Goal: Obtain resource: Download file/media

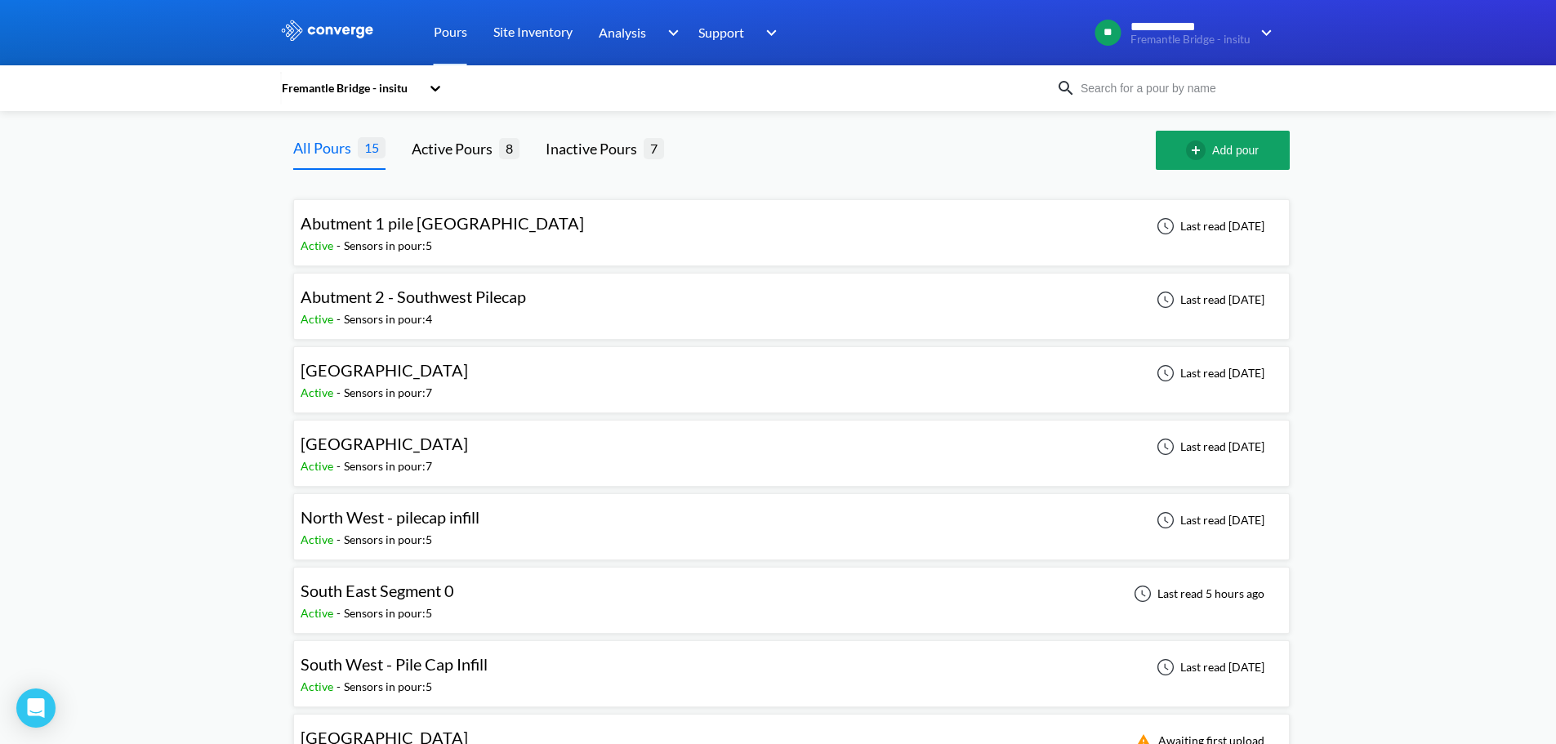
click at [466, 448] on span "[GEOGRAPHIC_DATA]" at bounding box center [384, 444] width 167 height 20
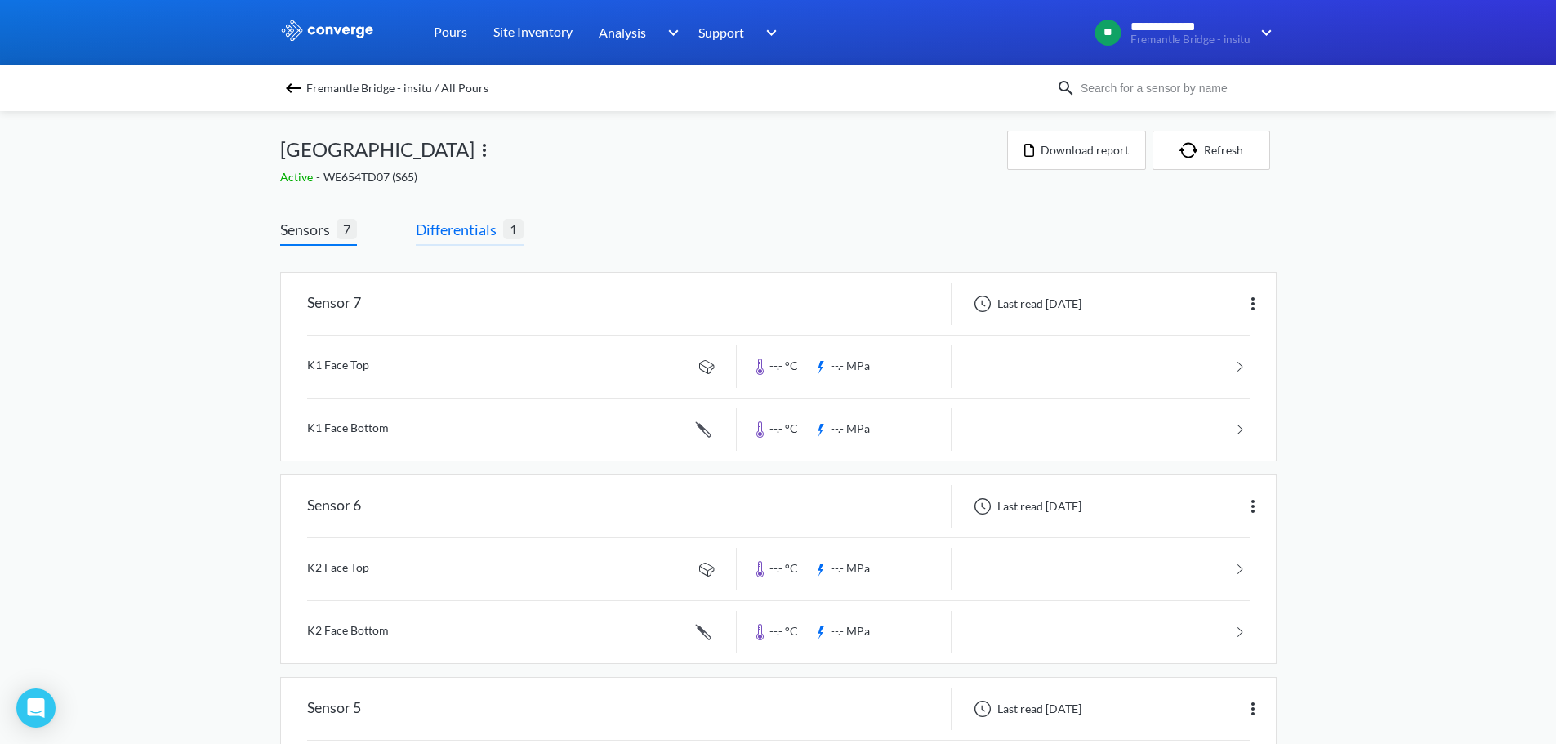
click at [449, 225] on span "Differentials" at bounding box center [459, 229] width 87 height 23
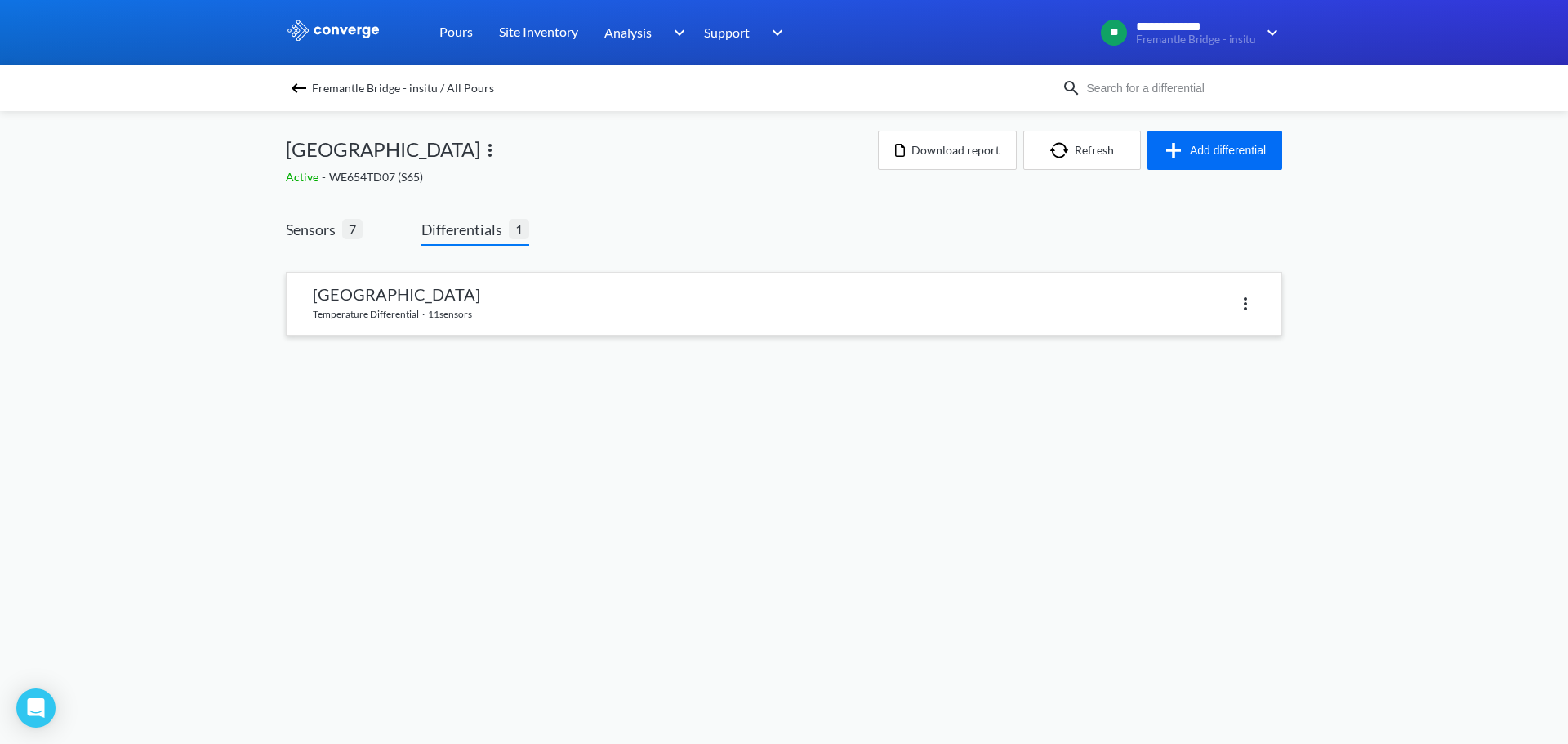
click at [427, 298] on link at bounding box center [784, 304] width 995 height 62
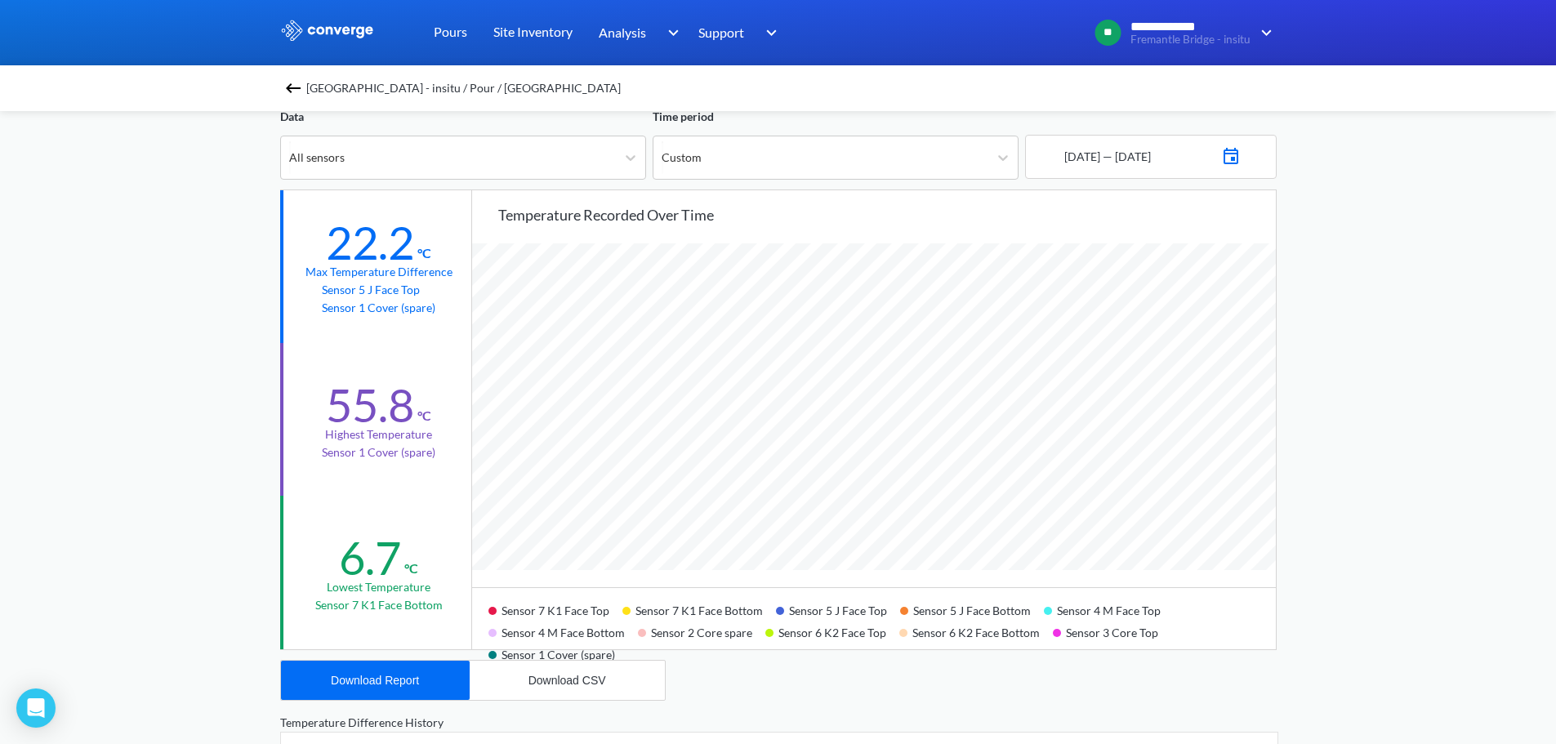
scroll to position [82, 0]
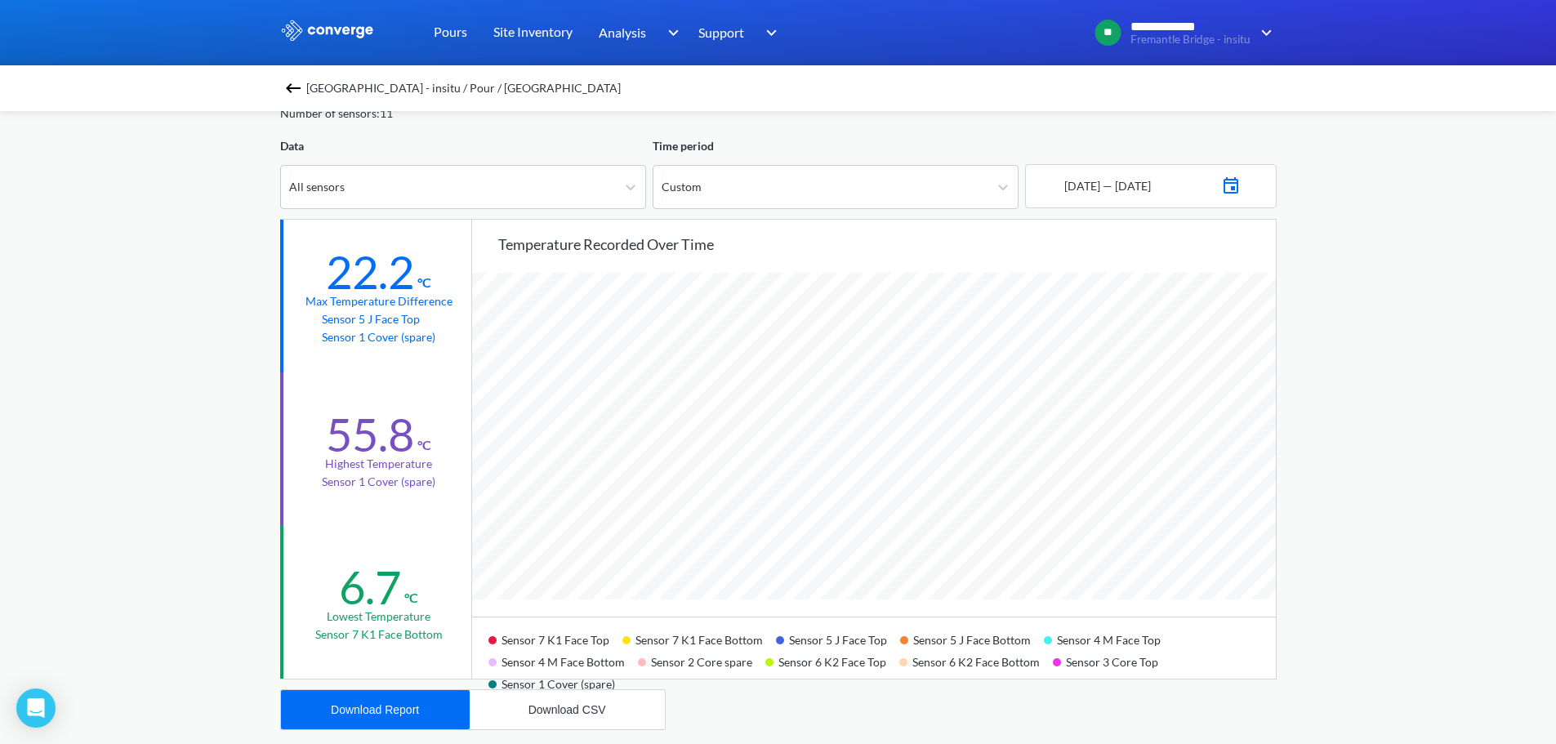
click at [1241, 182] on img at bounding box center [1231, 183] width 20 height 23
click at [1144, 406] on td "30" at bounding box center [1150, 401] width 26 height 25
click at [1241, 256] on div "Move forward to switch to the next month." at bounding box center [1242, 244] width 32 height 27
click at [1205, 356] on td "15" at bounding box center [1202, 350] width 26 height 25
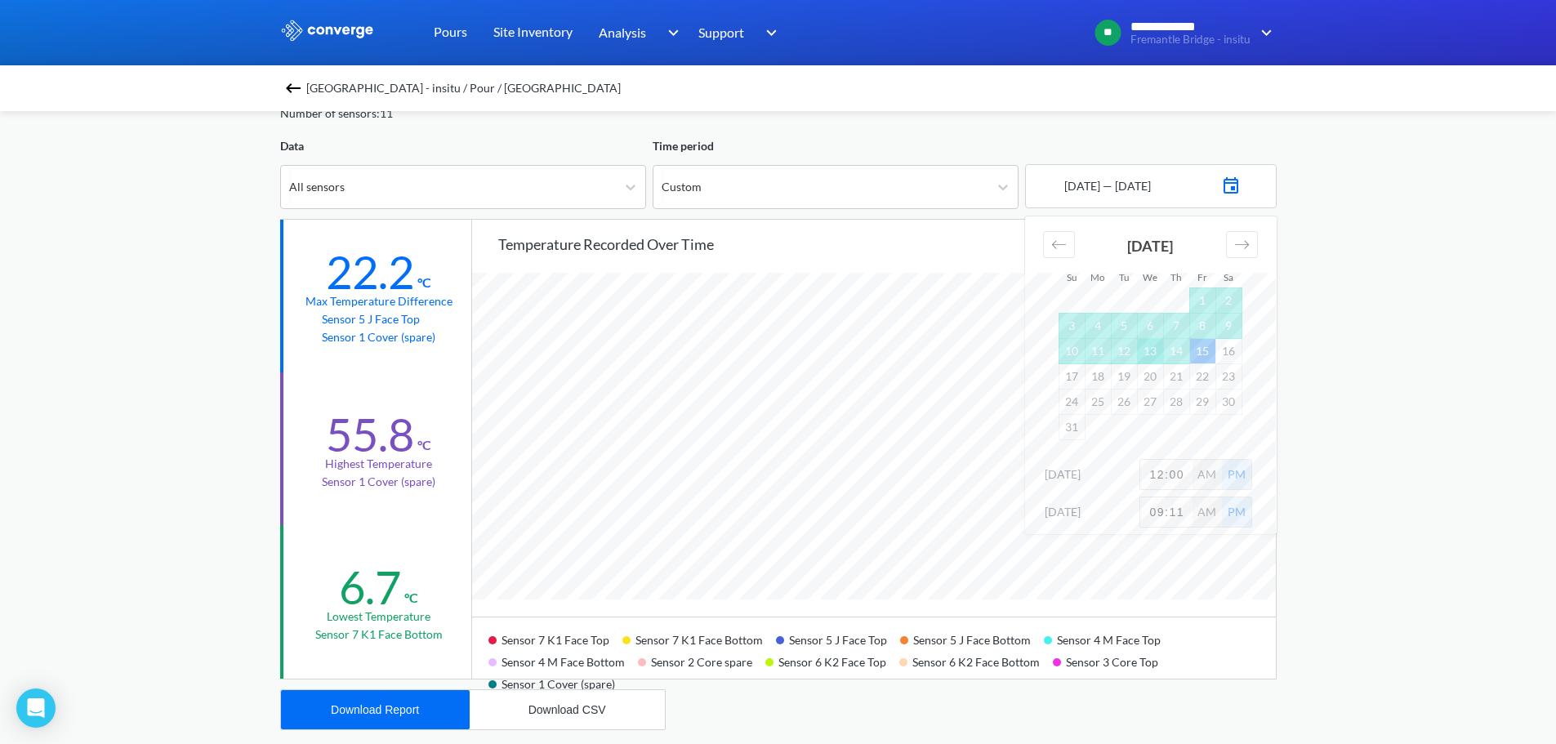
click at [1152, 354] on td "13" at bounding box center [1150, 350] width 26 height 25
click at [1380, 211] on div "**********" at bounding box center [778, 602] width 1556 height 1369
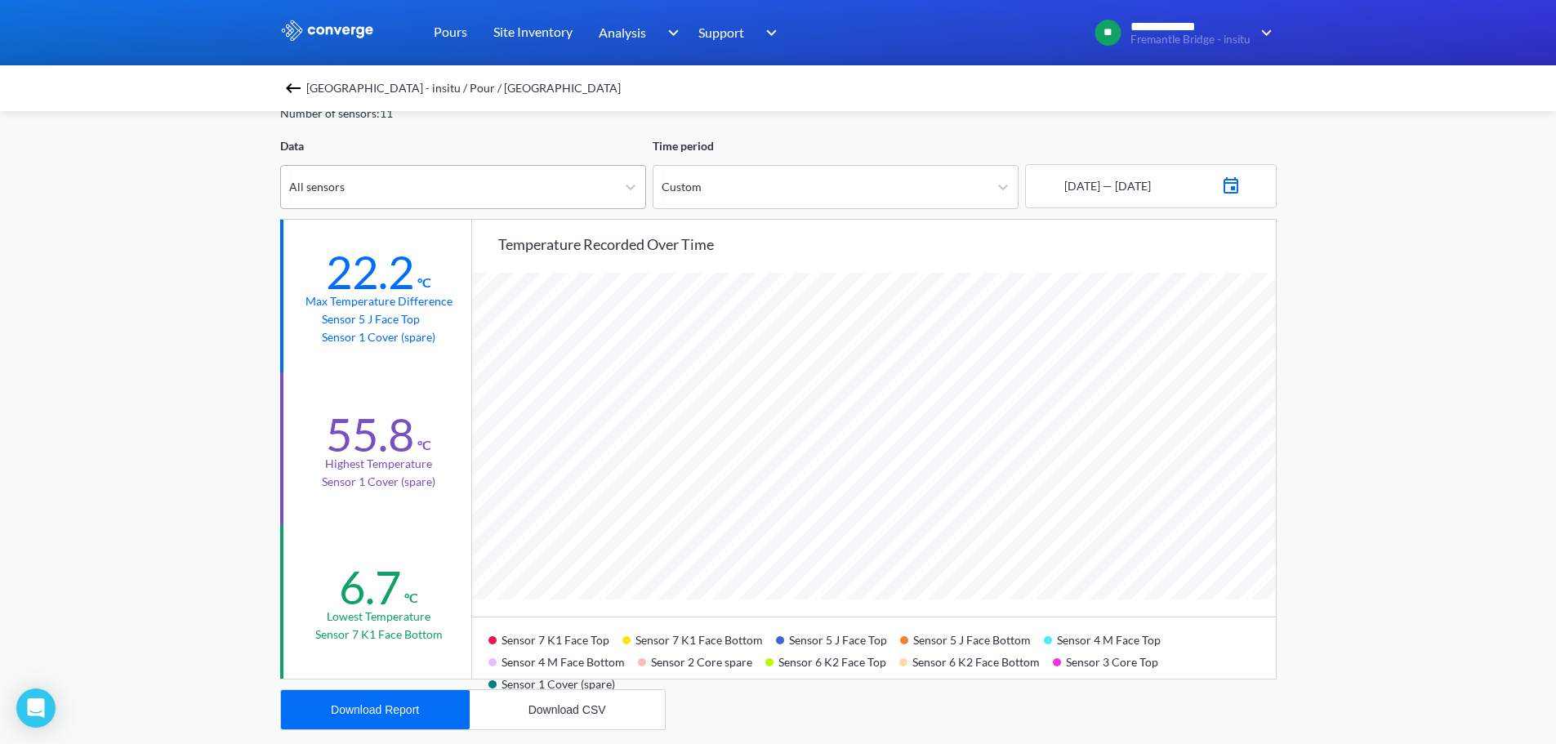
click at [468, 200] on div "All sensors" at bounding box center [448, 187] width 335 height 42
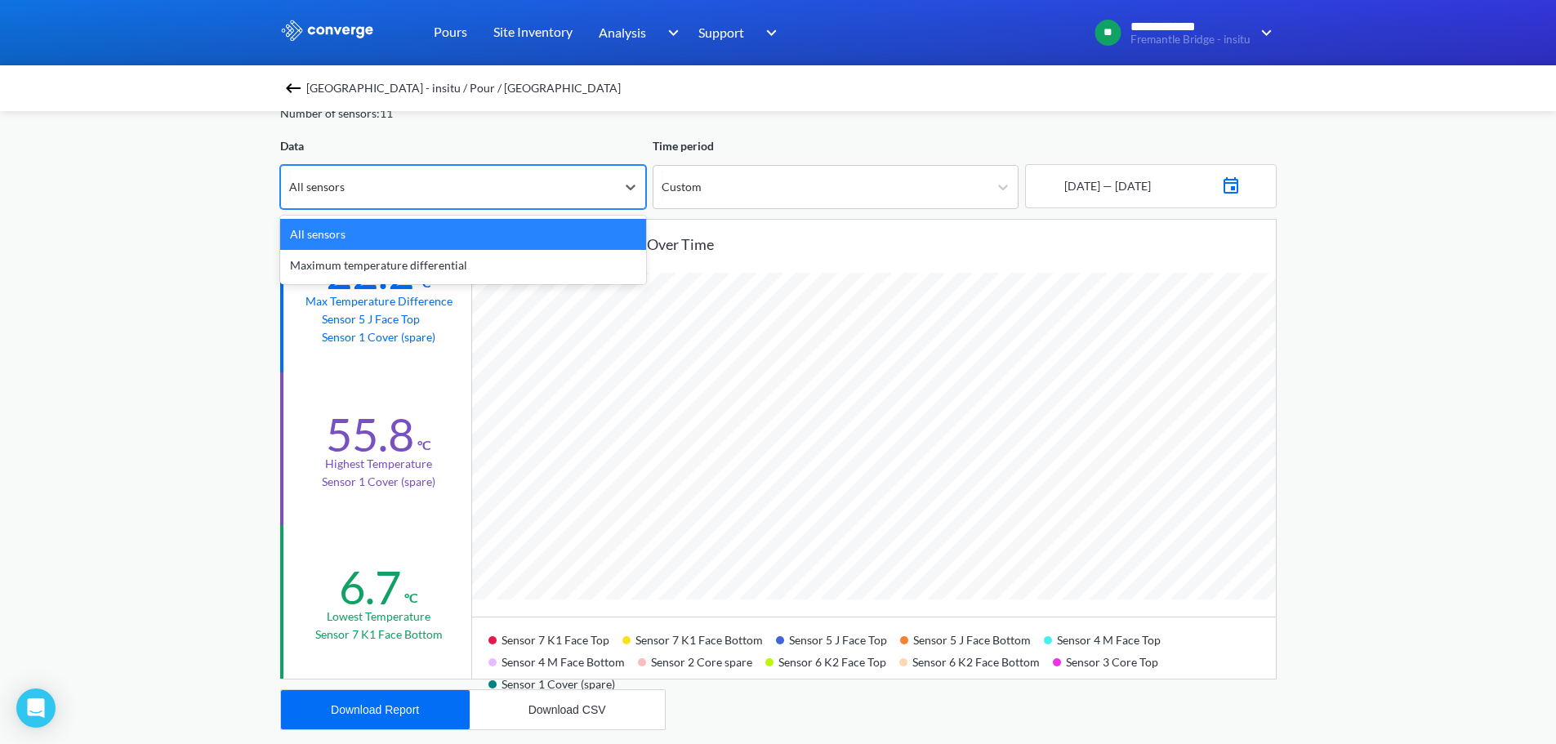
click at [281, 203] on div "All sensors" at bounding box center [448, 187] width 335 height 42
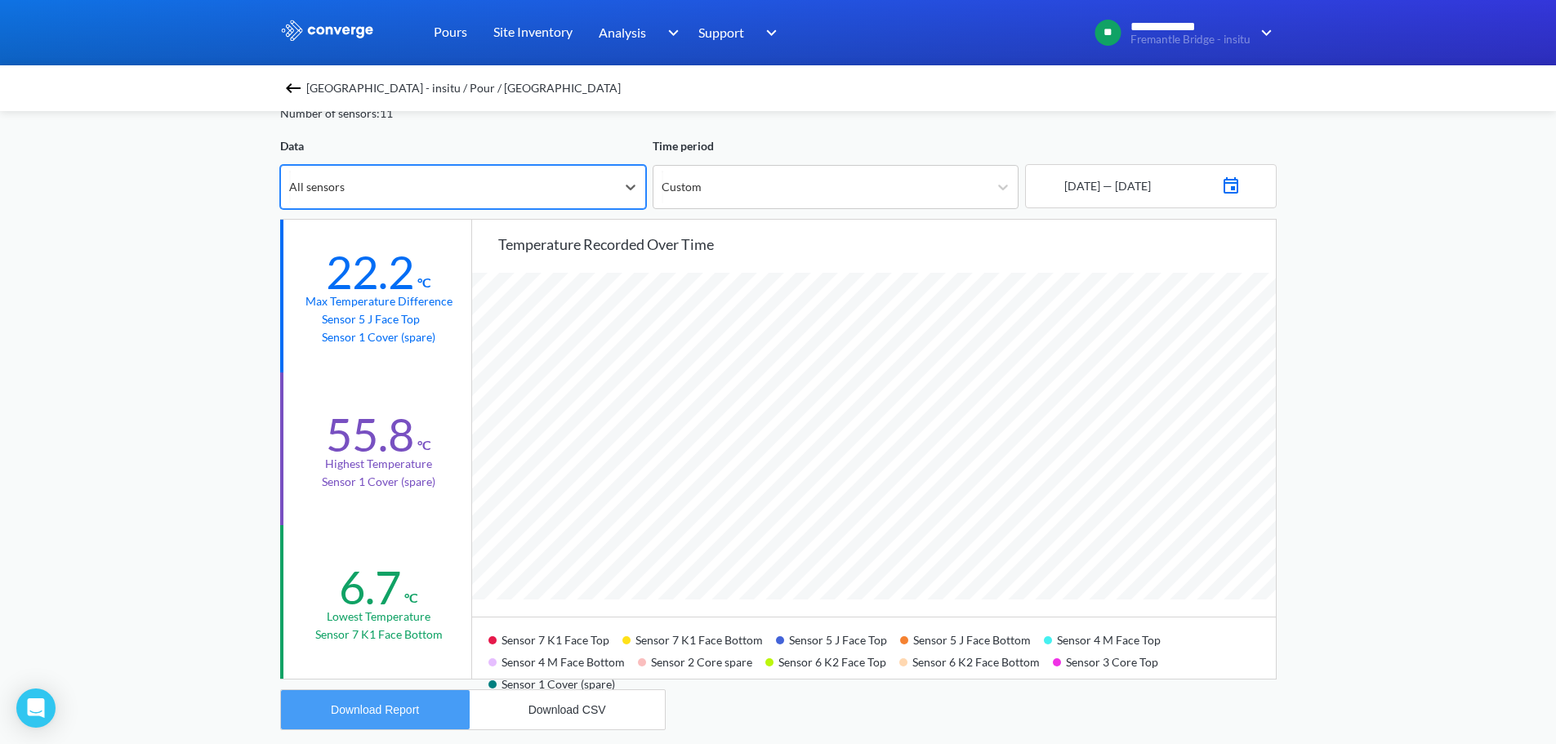
click at [361, 700] on button "Download Report" at bounding box center [375, 709] width 189 height 39
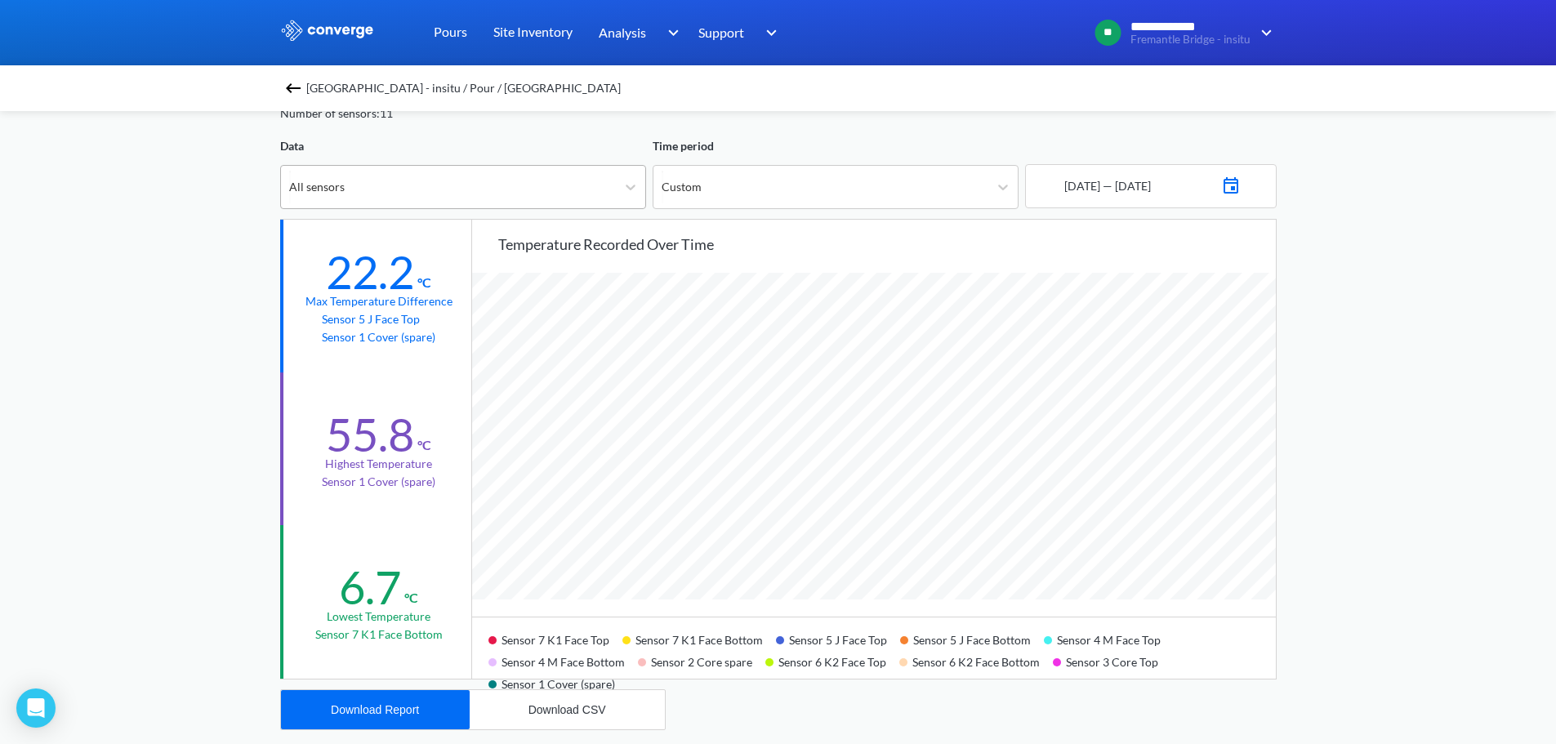
click at [451, 189] on div "All sensors" at bounding box center [448, 187] width 335 height 42
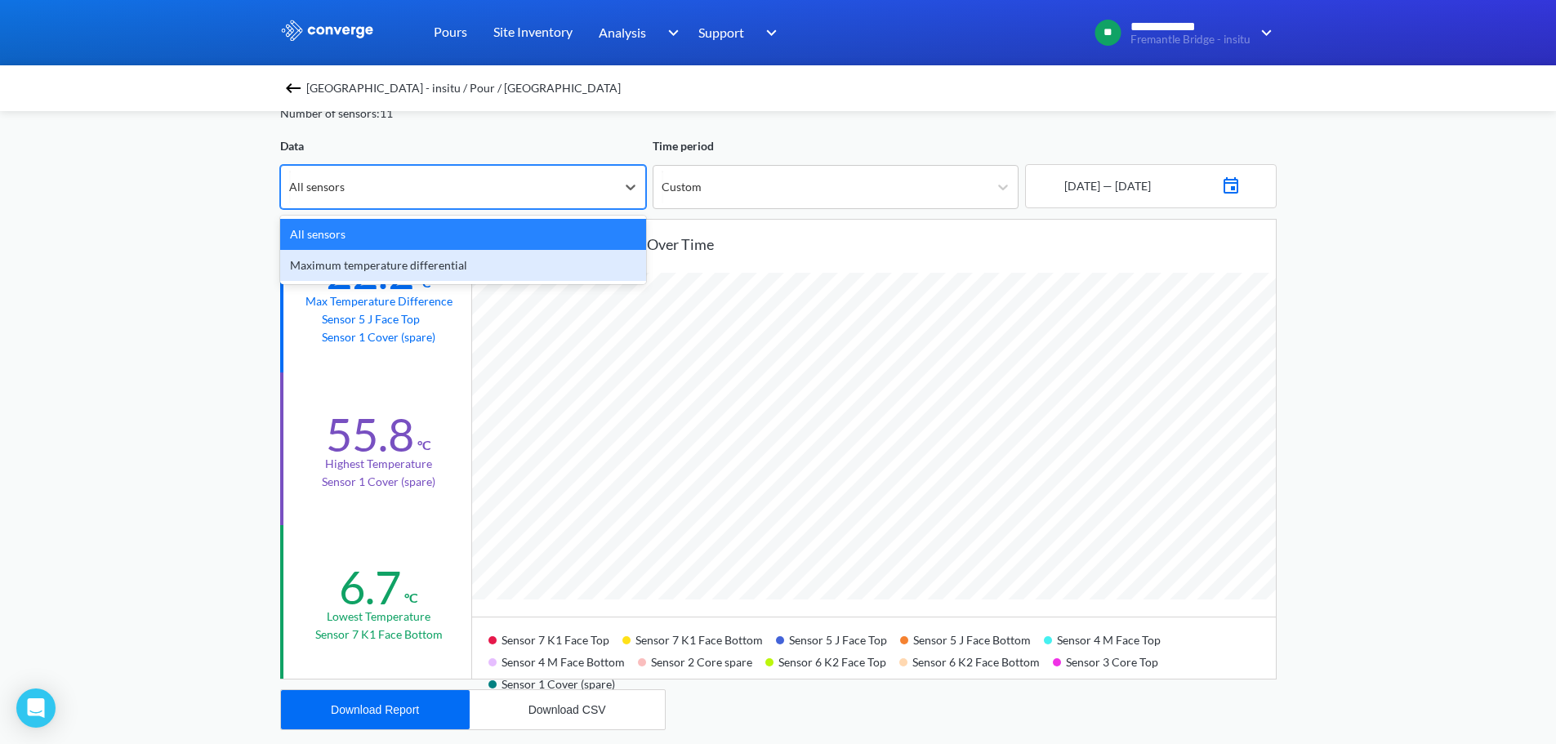
click at [442, 255] on div "Maximum temperature differential" at bounding box center [463, 265] width 366 height 31
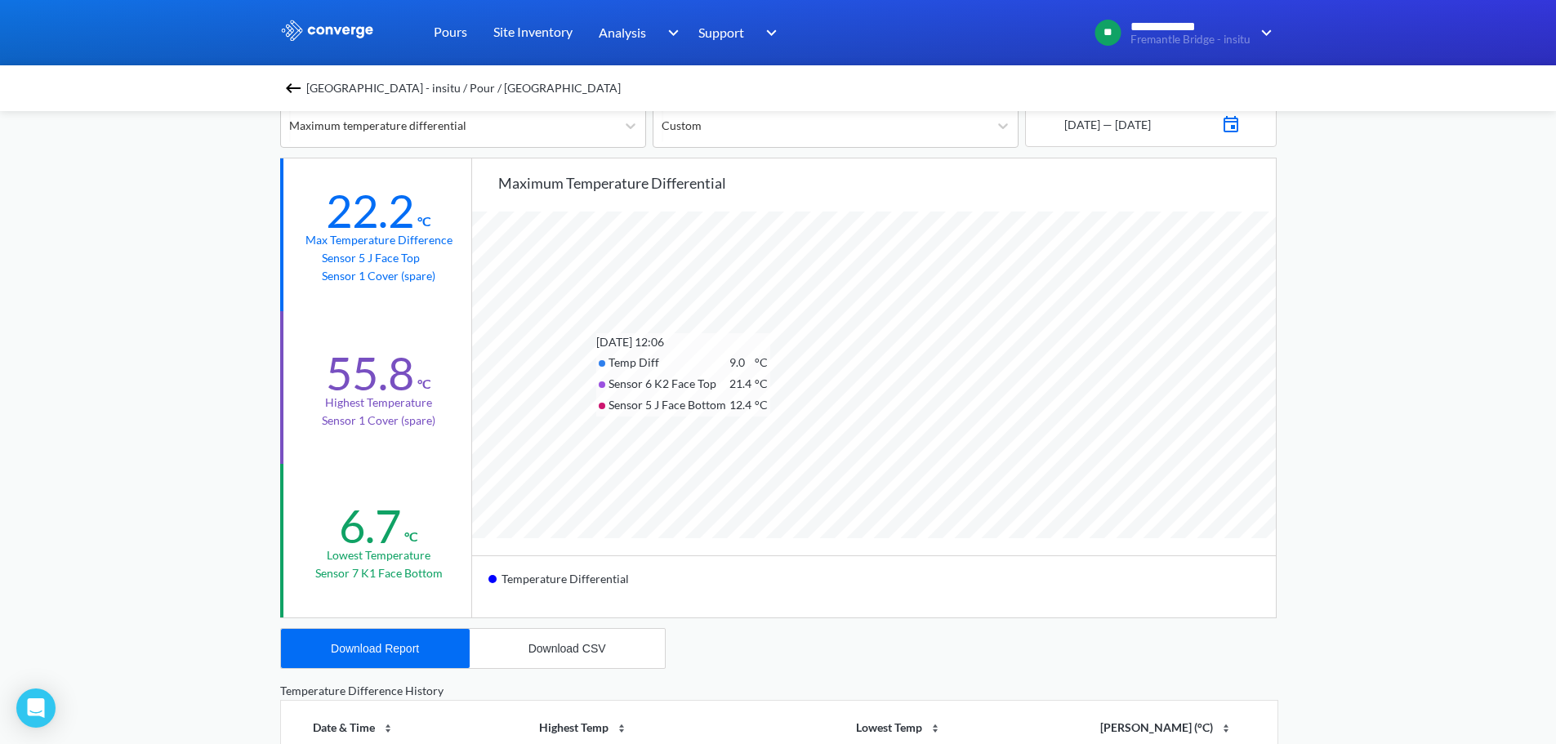
scroll to position [245, 0]
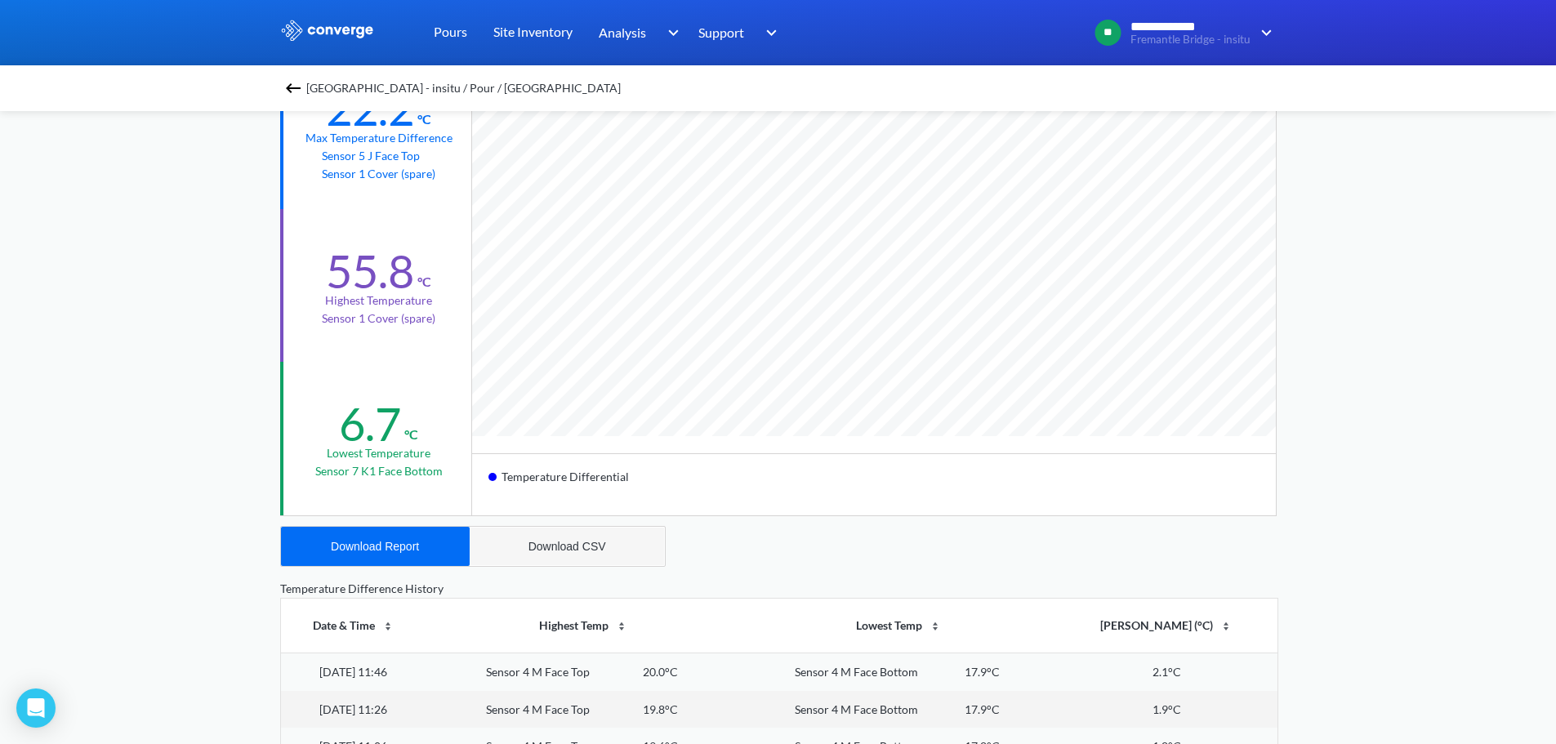
click at [572, 542] on div "Download CSV" at bounding box center [567, 546] width 78 height 13
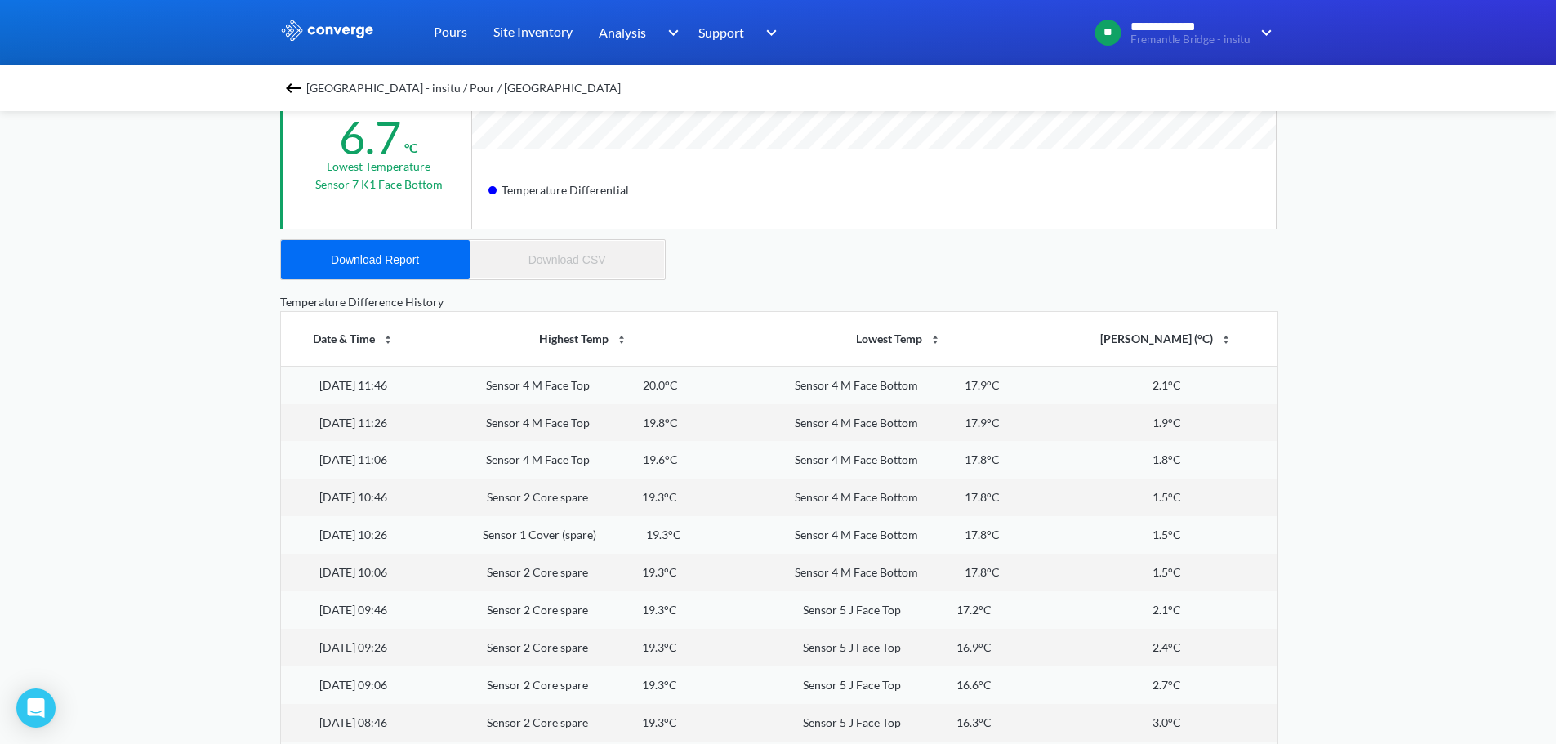
scroll to position [572, 0]
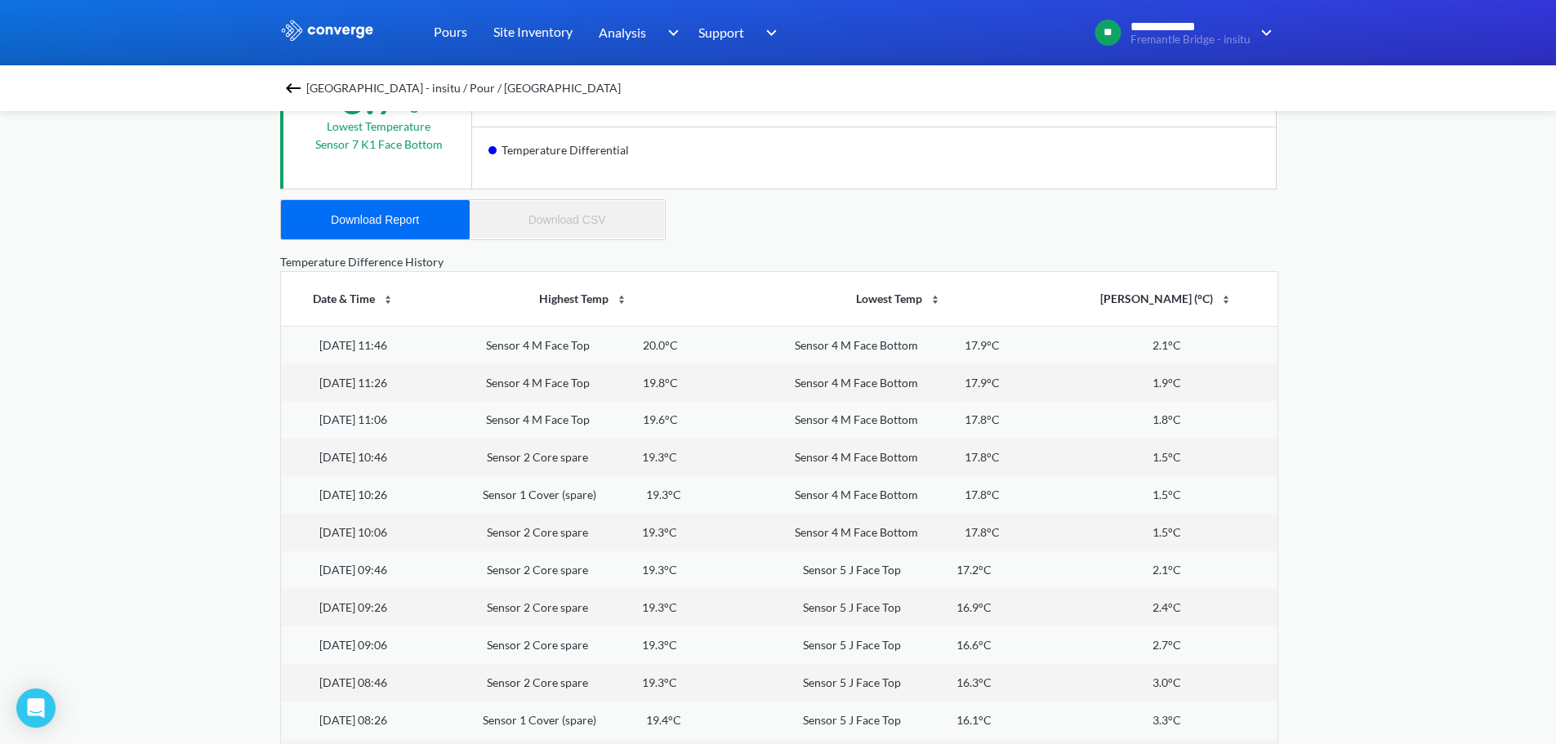
click at [1179, 302] on th "[PERSON_NAME] (°C)" at bounding box center [1166, 299] width 221 height 54
click at [1222, 298] on img at bounding box center [1225, 299] width 13 height 13
click at [1180, 350] on td "22.2°C" at bounding box center [1166, 345] width 221 height 38
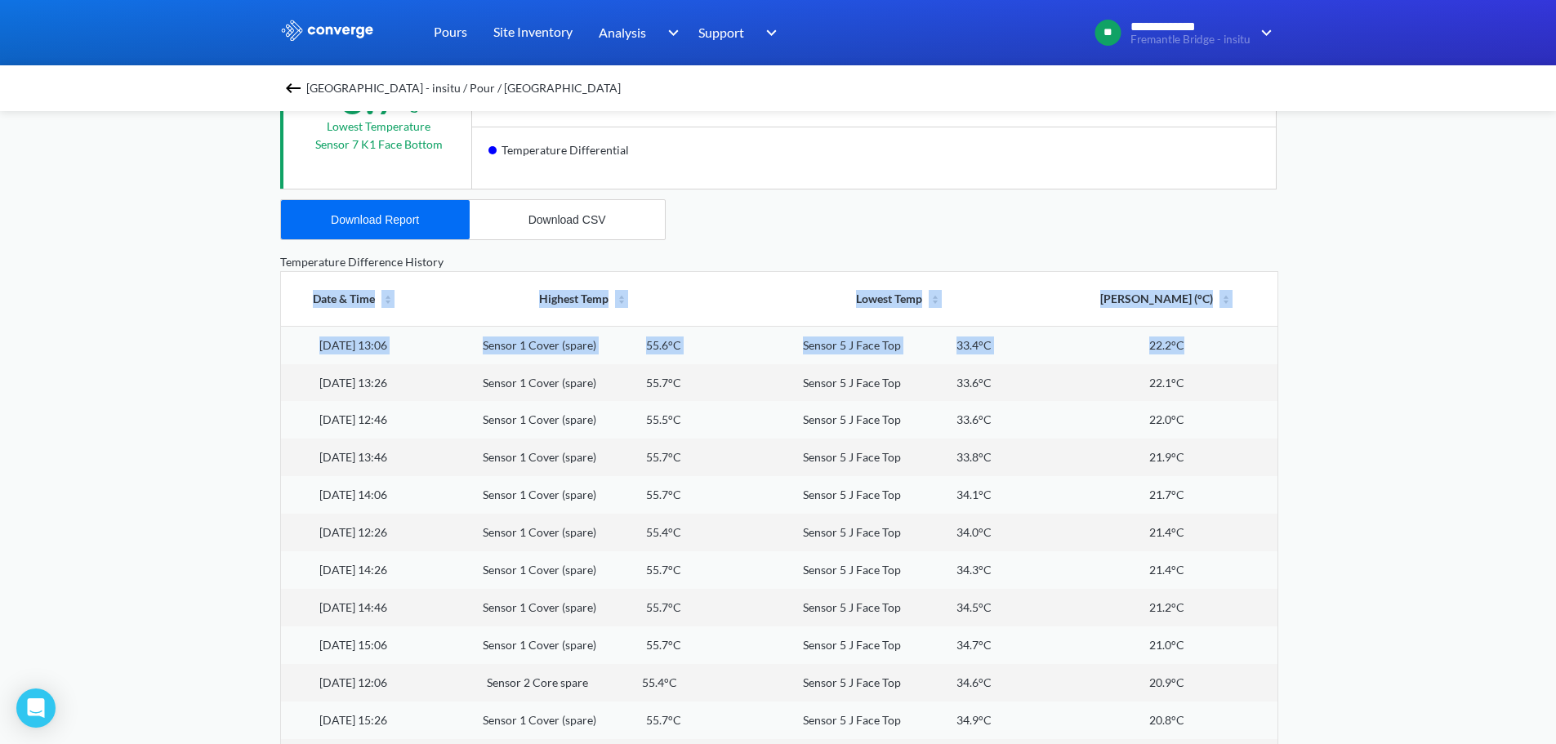
drag, startPoint x: 1210, startPoint y: 348, endPoint x: 254, endPoint y: 359, distance: 955.6
click at [254, 359] on div "**********" at bounding box center [778, 112] width 1556 height 1369
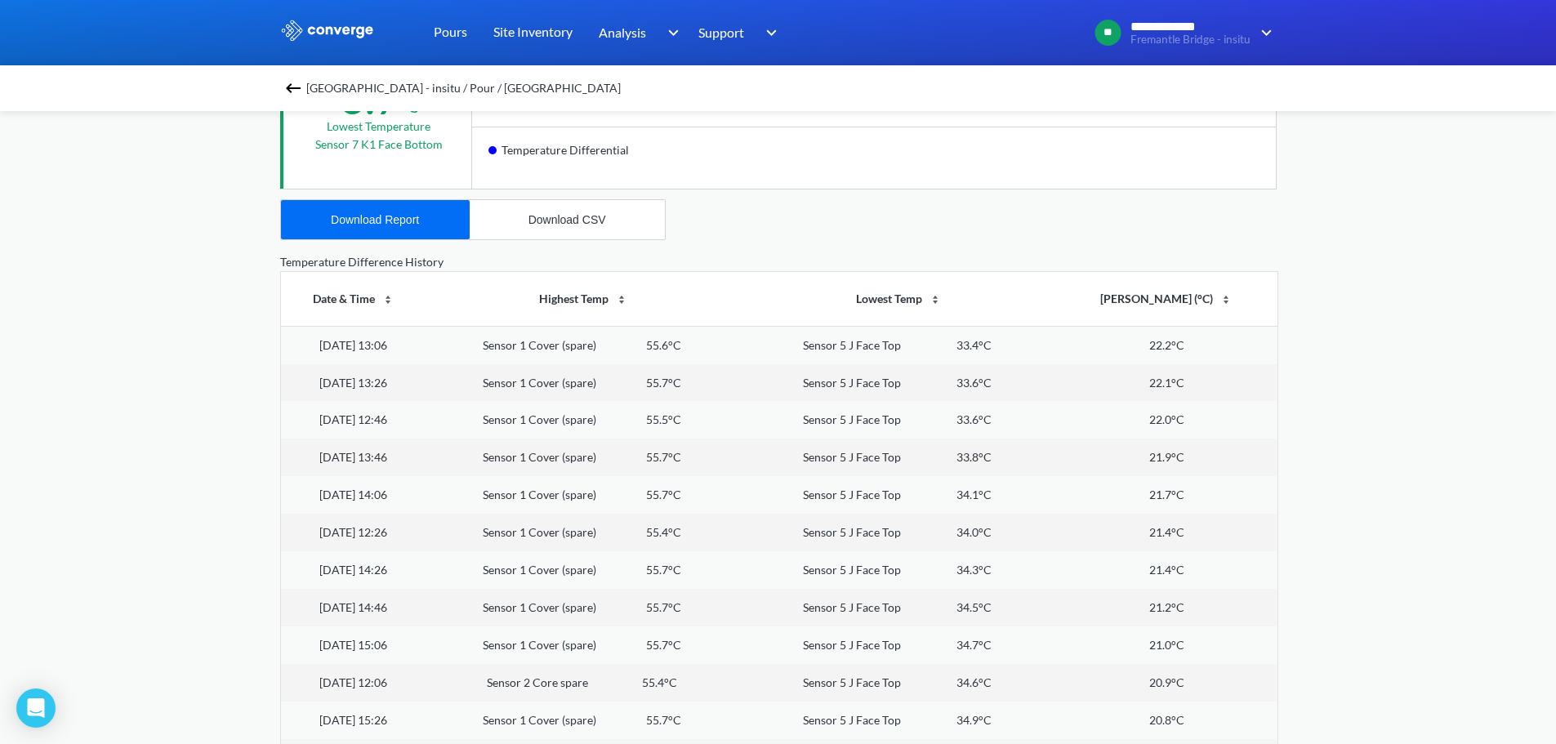
click at [1308, 399] on div "**********" at bounding box center [778, 112] width 1556 height 1369
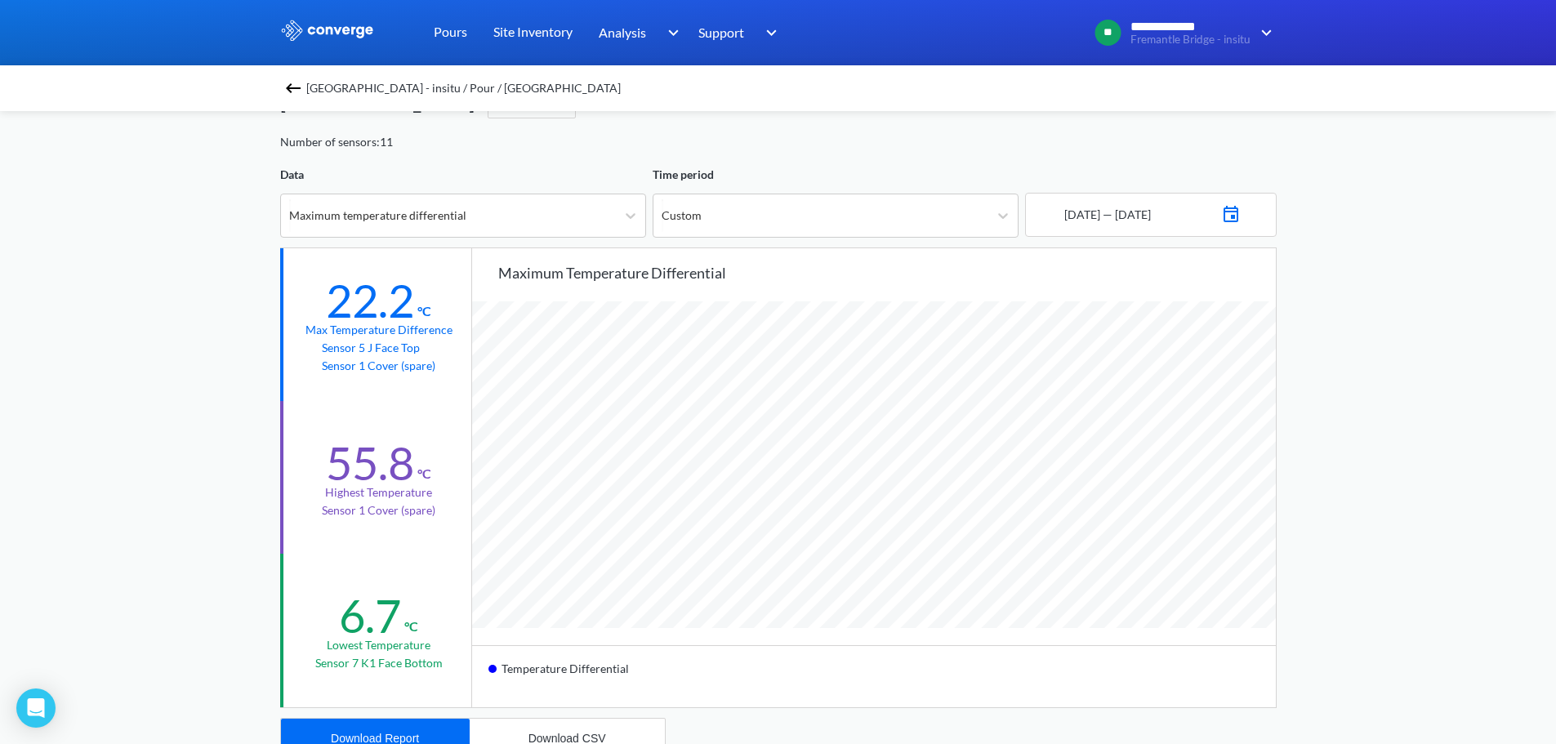
scroll to position [82, 0]
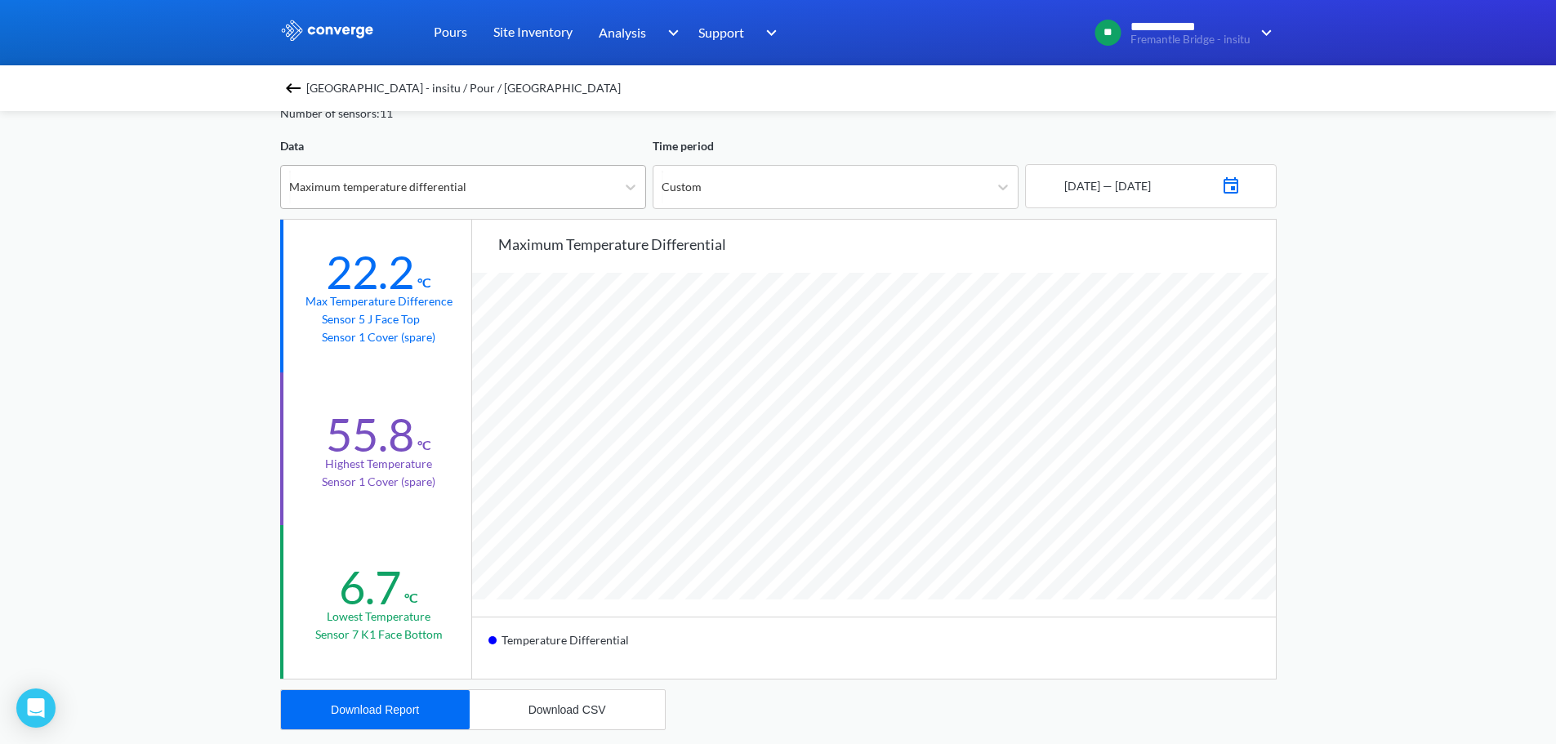
click at [561, 198] on div "Maximum temperature differential" at bounding box center [448, 187] width 335 height 42
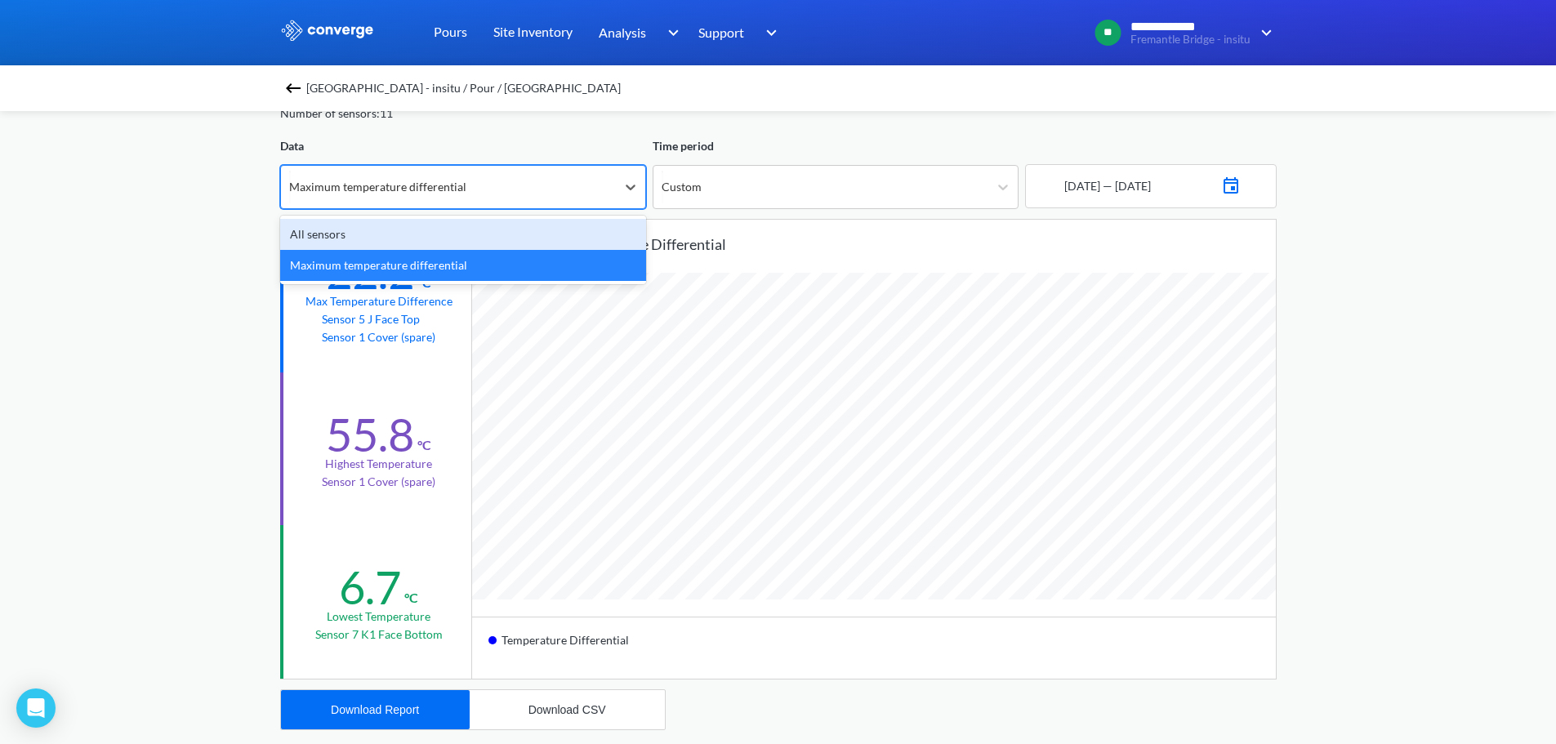
click at [503, 240] on div "All sensors" at bounding box center [463, 234] width 366 height 31
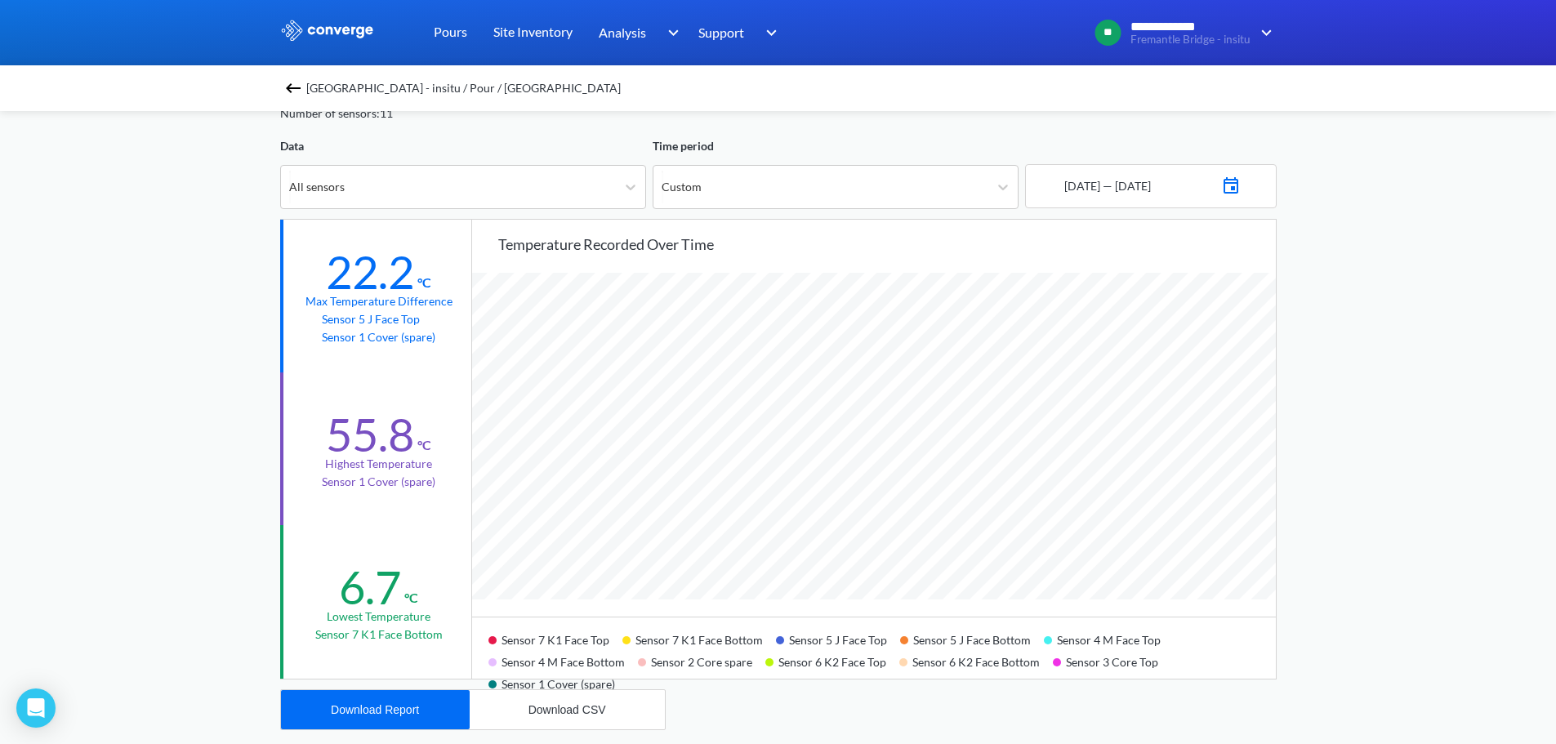
click at [1380, 344] on div "**********" at bounding box center [778, 602] width 1556 height 1369
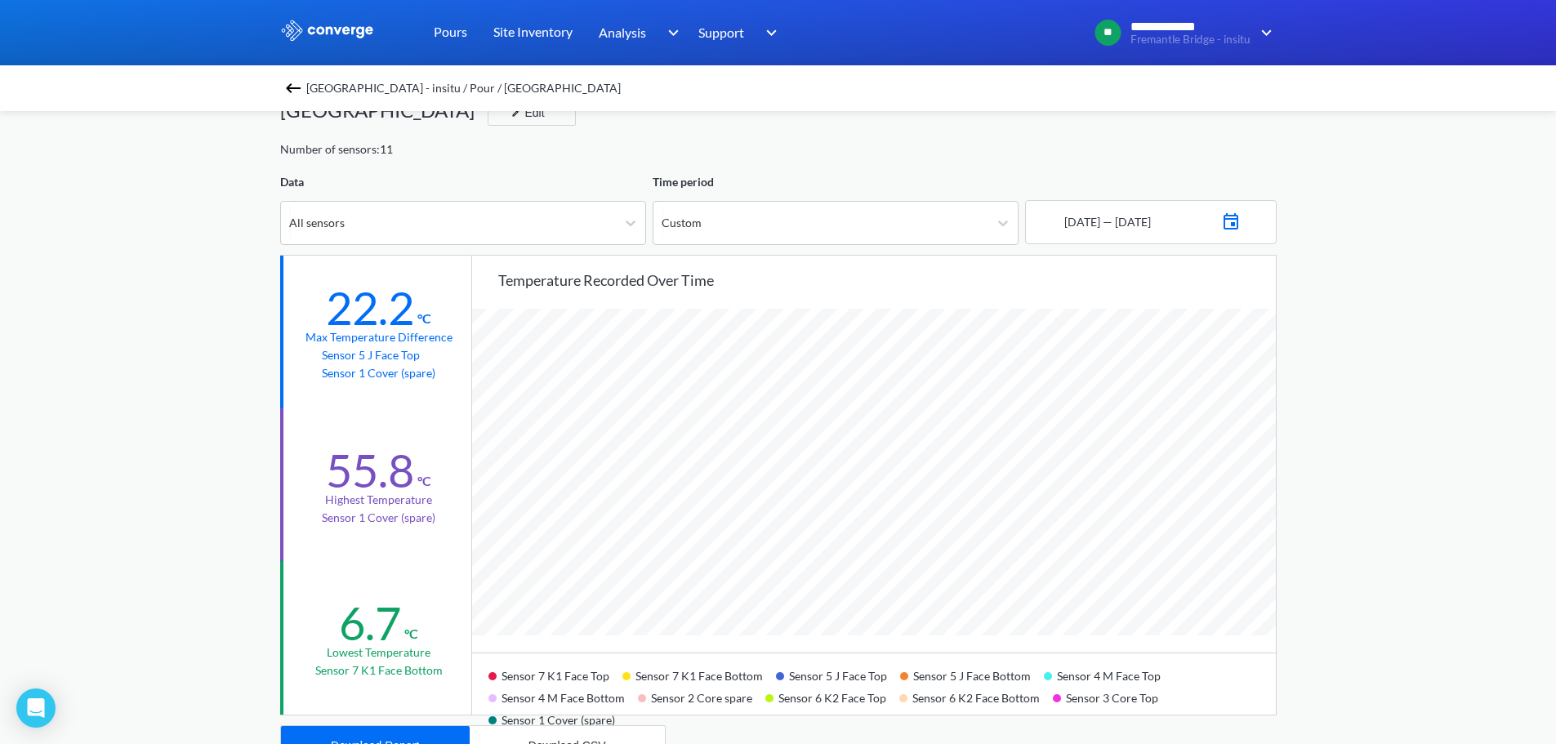
scroll to position [0, 0]
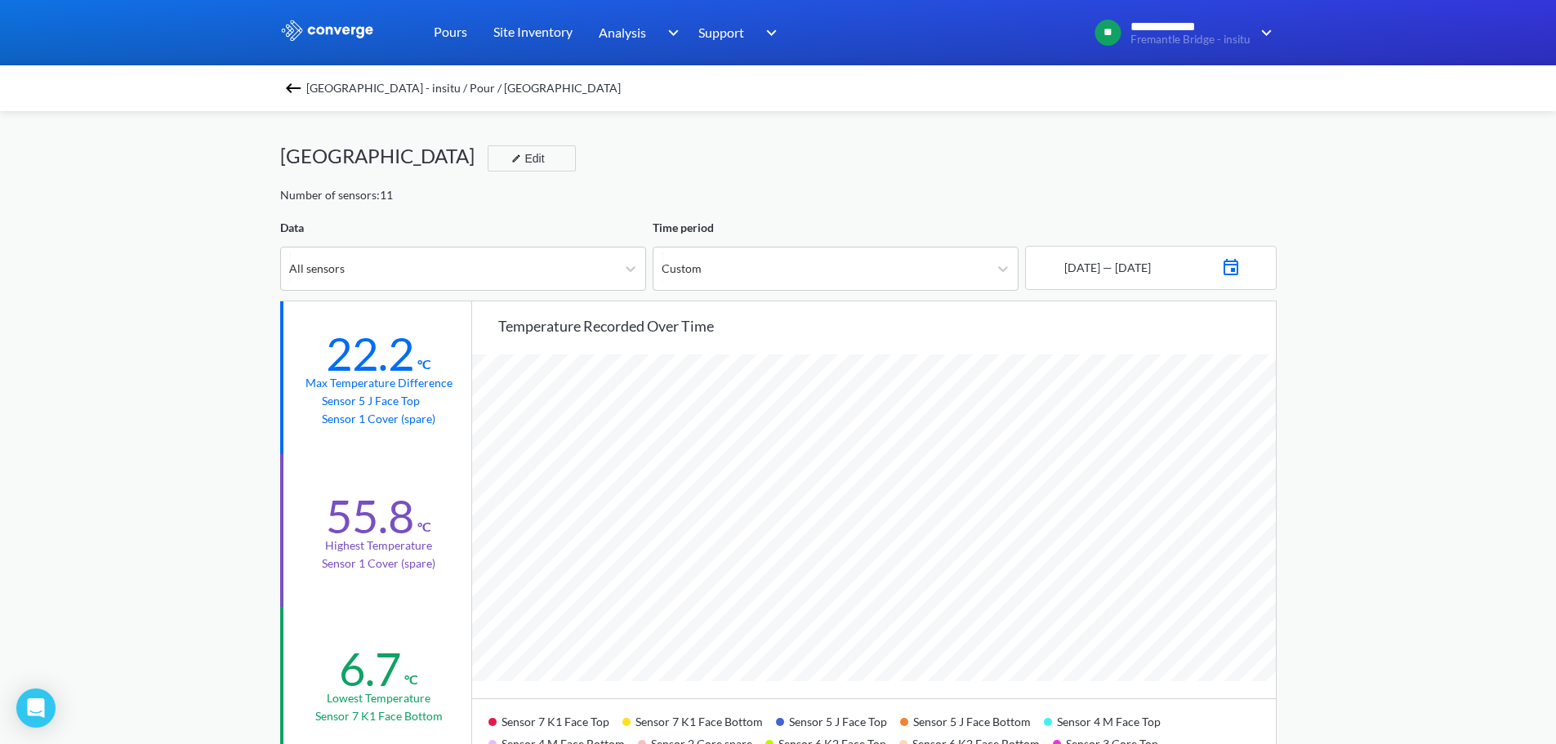
click at [1509, 447] on div "**********" at bounding box center [778, 684] width 1556 height 1369
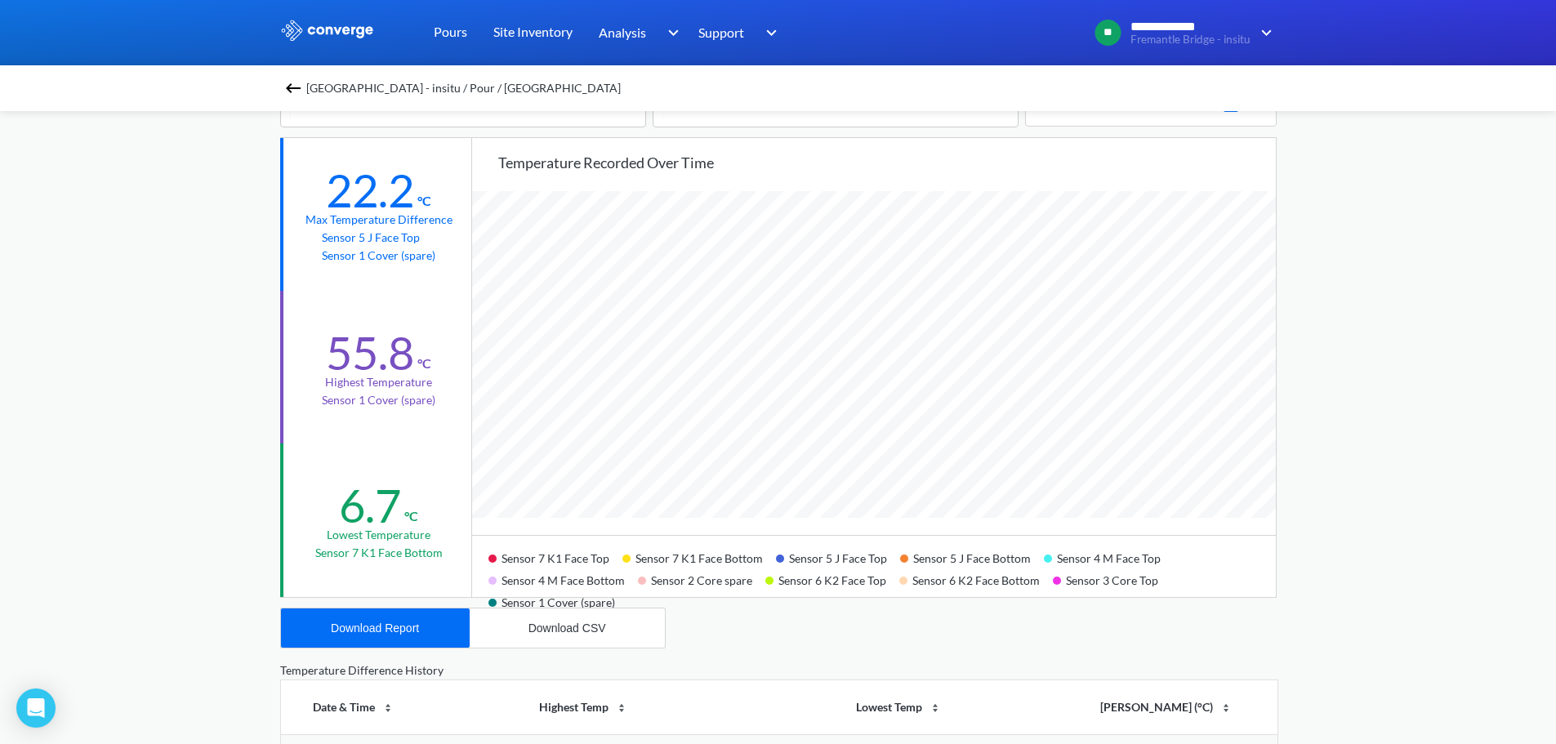
scroll to position [82, 0]
